Goal: Navigation & Orientation: Find specific page/section

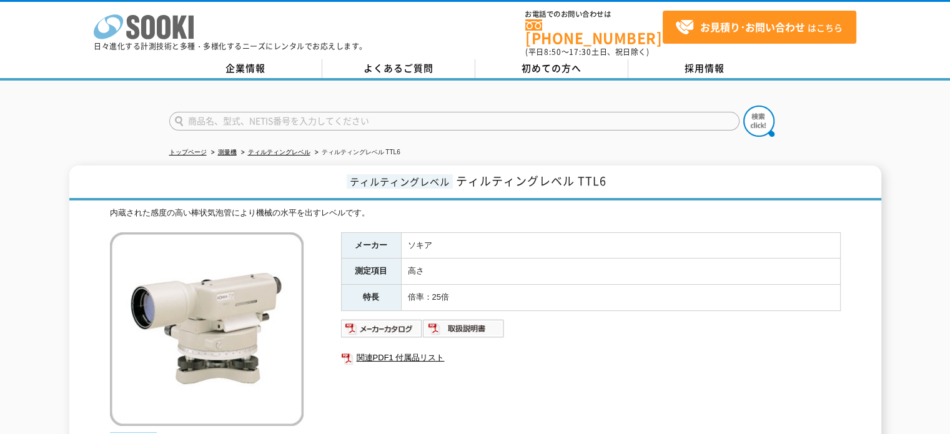
click at [167, 31] on icon at bounding box center [164, 27] width 14 height 24
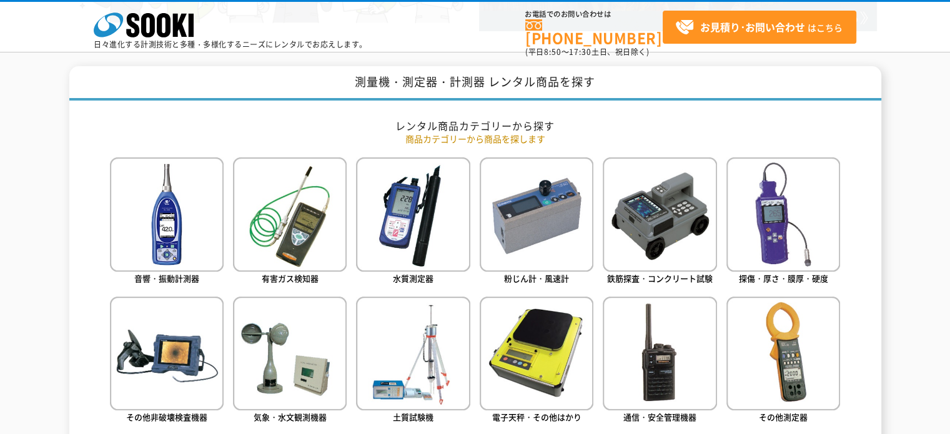
scroll to position [500, 0]
